Goal: Task Accomplishment & Management: Manage account settings

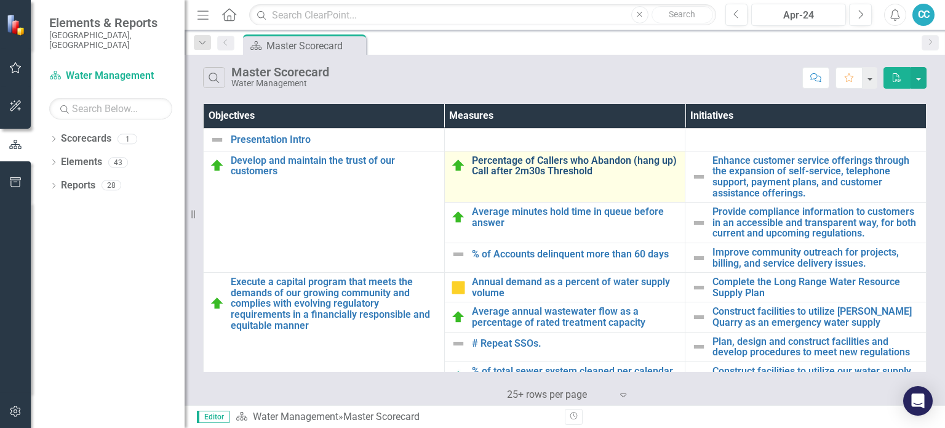
click at [556, 158] on link "Percentage of Callers who Abandon (hang up) Call after 2m30s Threshold" at bounding box center [575, 166] width 207 height 22
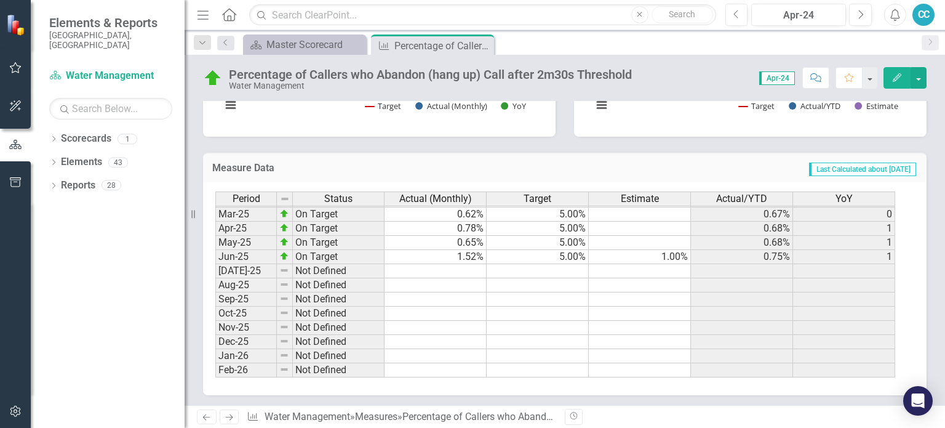
scroll to position [280, 0]
click at [452, 271] on tbody "Jun-24 On Target 0.86% 5.00% 0.61% [DATE]-24 On Target 0.85% 5.00% 0.85% [DATE]…" at bounding box center [555, 259] width 680 height 354
click at [450, 269] on td at bounding box center [436, 273] width 102 height 14
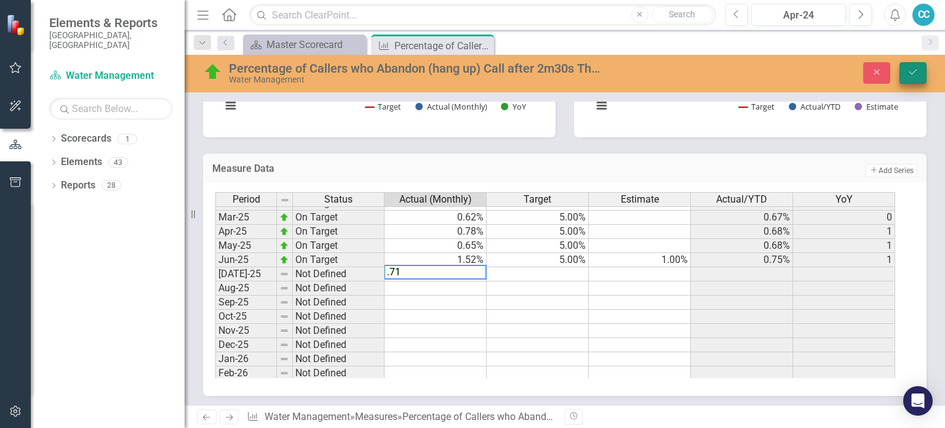
type textarea ".71"
click at [912, 63] on button "Save" at bounding box center [913, 73] width 27 height 22
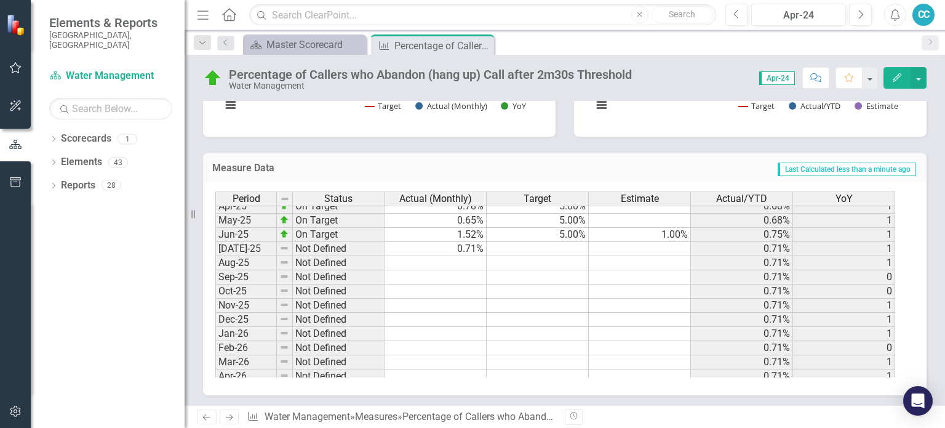
scroll to position [340, 0]
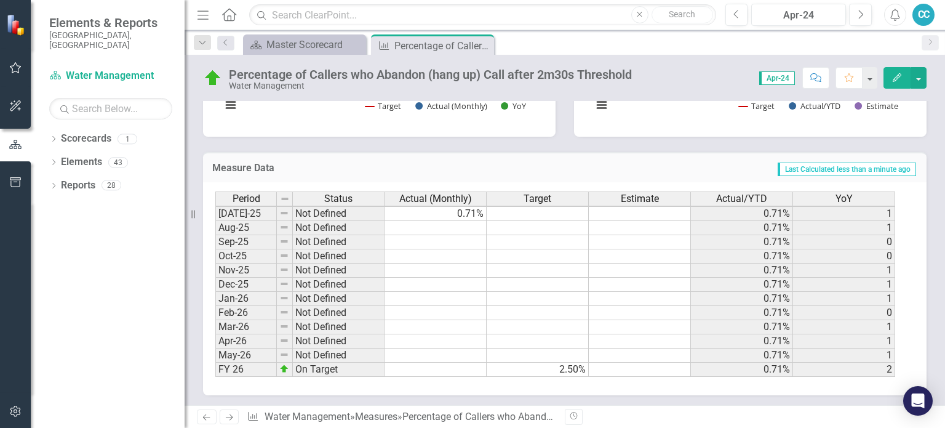
click at [470, 223] on tbody "May-24 On Target 0.96% 5.00% 0.58% 0 Jun-24 On Target 0.86% 5.00% 0.61% [DATE]-…" at bounding box center [555, 192] width 680 height 369
click at [484, 45] on icon "Close" at bounding box center [482, 46] width 12 height 10
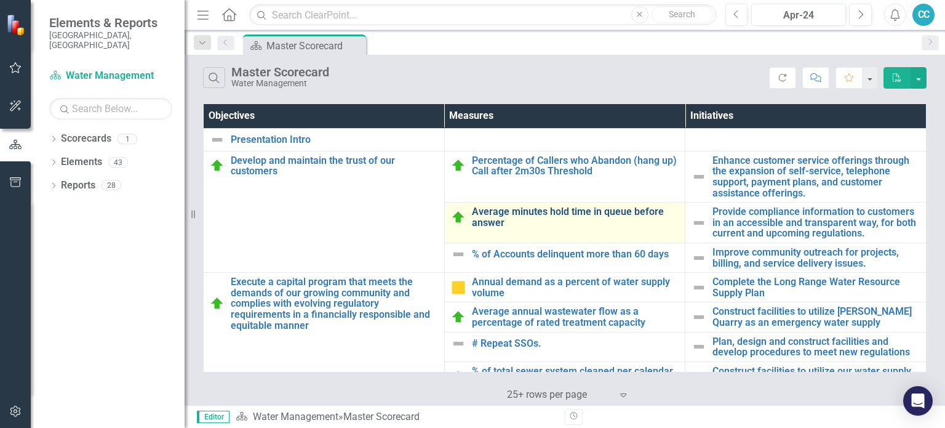
click at [565, 207] on link "Average minutes hold time in queue before answer" at bounding box center [575, 217] width 207 height 22
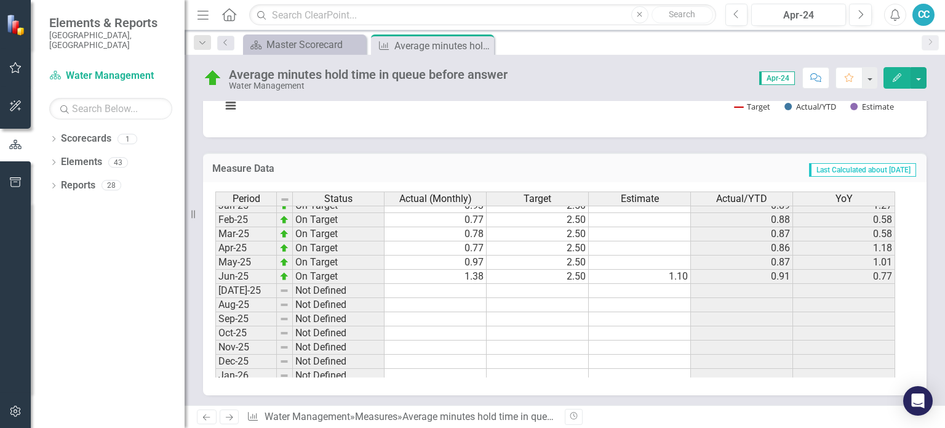
scroll to position [255, 0]
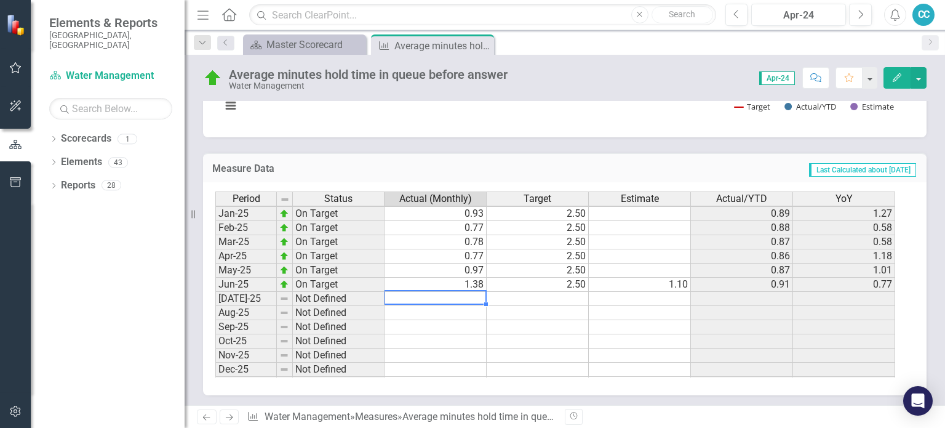
click at [421, 292] on tbody "May-24 On Target 1.01 2.50 0.82 0.55 Jun-24 On Target 0.77 2.50 0.82 1.00 [DATE…" at bounding box center [555, 277] width 680 height 369
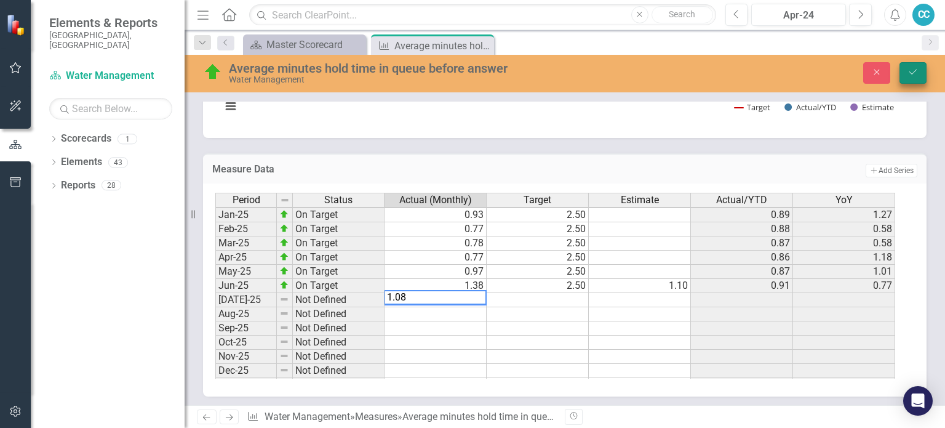
type textarea "1.08"
click at [906, 69] on button "Save" at bounding box center [913, 73] width 27 height 22
